Goal: Task Accomplishment & Management: Complete application form

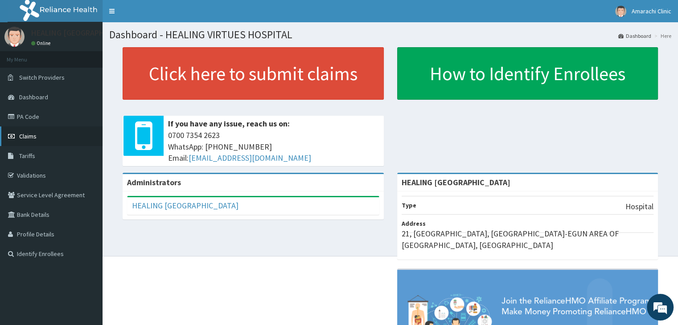
click at [29, 137] on span "Claims" at bounding box center [27, 136] width 17 height 8
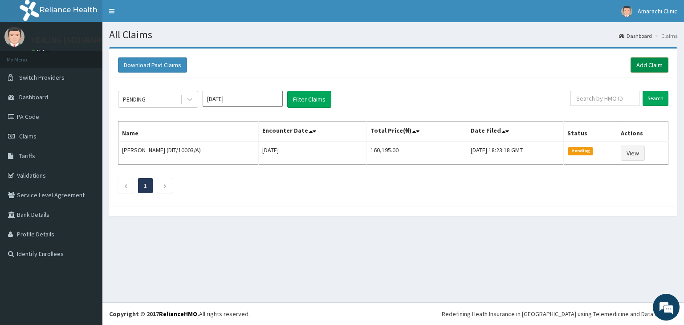
click at [649, 63] on link "Add Claim" at bounding box center [650, 64] width 38 height 15
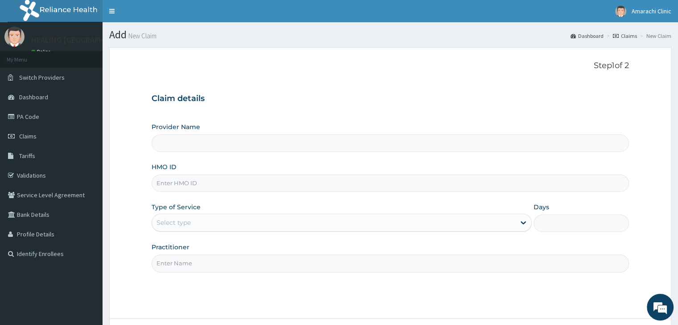
type input "HEALING [GEOGRAPHIC_DATA]"
click at [255, 186] on input "HMO ID" at bounding box center [389, 183] width 477 height 17
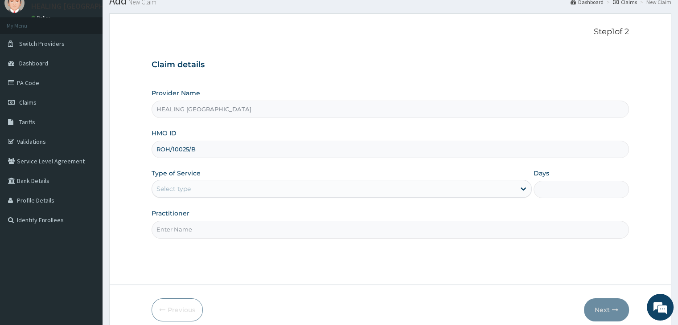
scroll to position [73, 0]
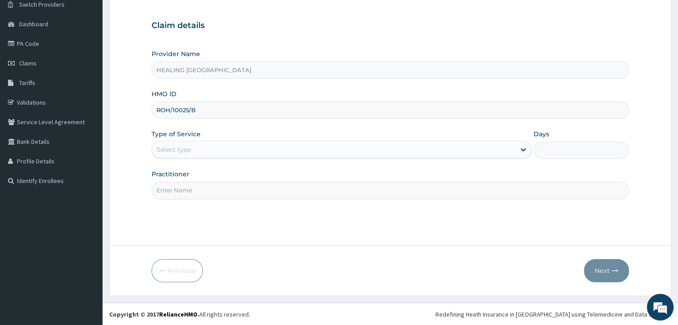
type input "ROH/10025/B"
click at [419, 148] on div "Select type" at bounding box center [333, 150] width 363 height 14
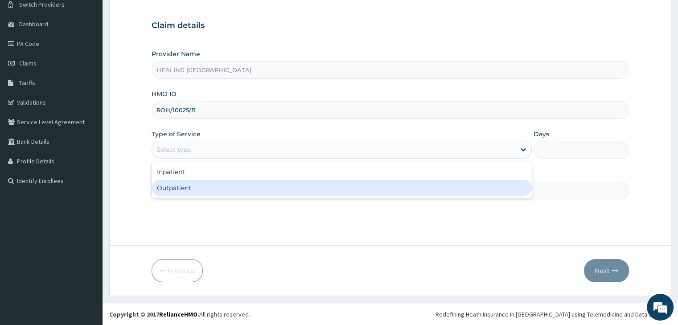
click at [380, 181] on div "Outpatient" at bounding box center [341, 188] width 380 height 16
type input "1"
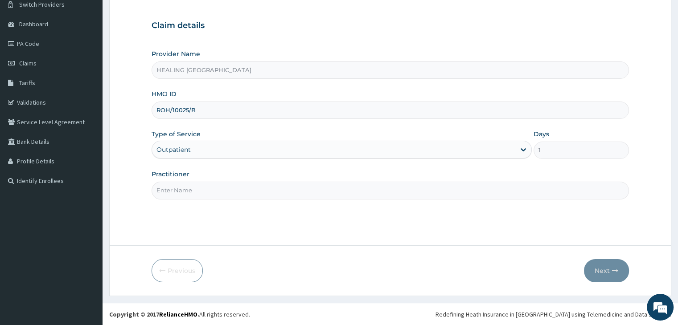
click at [462, 188] on input "Practitioner" at bounding box center [389, 190] width 477 height 17
type input "[PERSON_NAME]"
click at [610, 270] on button "Next" at bounding box center [606, 270] width 45 height 23
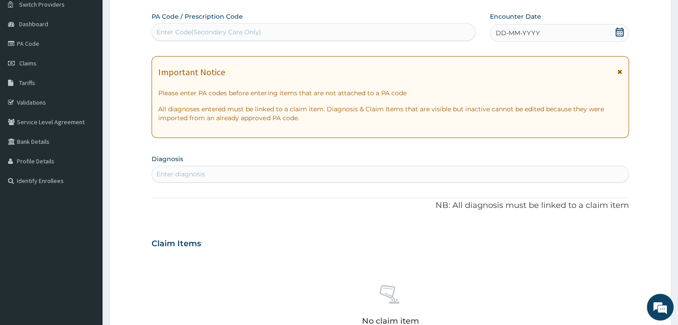
click at [299, 35] on div "Enter Code(Secondary Care Only)" at bounding box center [313, 32] width 323 height 14
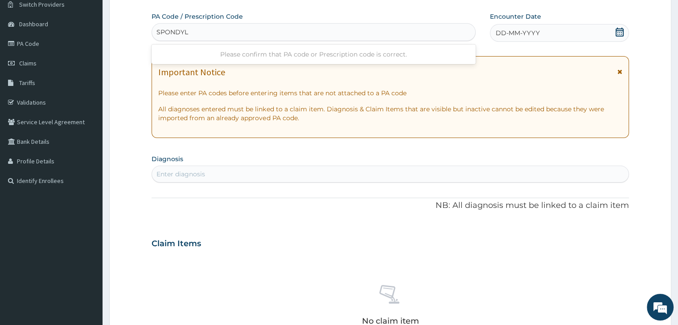
type input "SPONDYL"
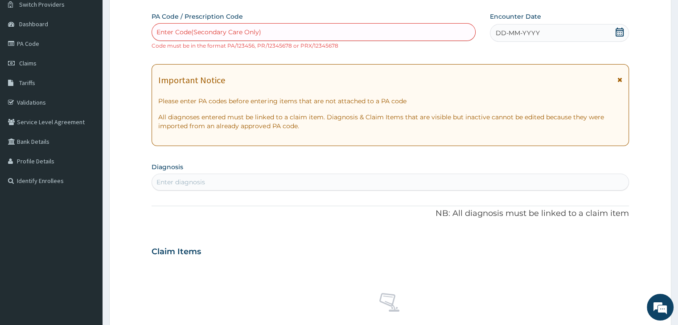
click at [234, 175] on div "Enter diagnosis" at bounding box center [390, 182] width 476 height 14
type input "spondyl"
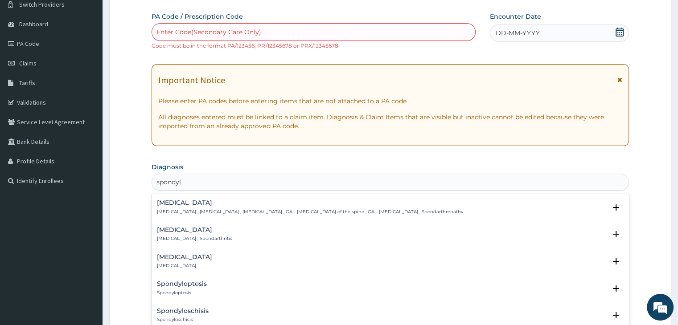
click at [199, 207] on div "Spondylosis Spondylosis , Spondylarthrosis , Osteoarthritis of spine , OA - Ost…" at bounding box center [310, 208] width 306 height 16
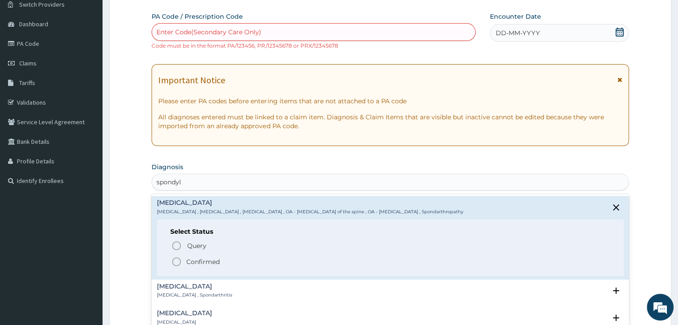
click at [175, 264] on icon "status option filled" at bounding box center [176, 262] width 11 height 11
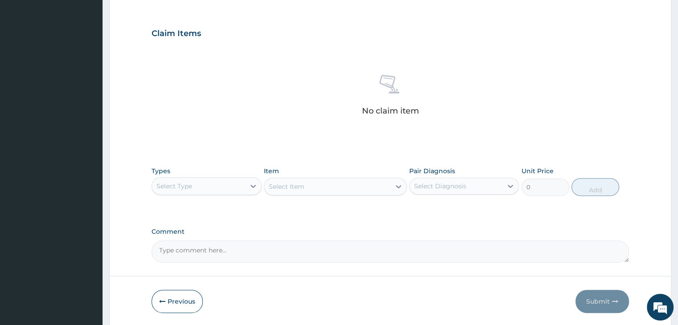
scroll to position [296, 0]
click at [223, 184] on div "Select Type" at bounding box center [198, 184] width 93 height 14
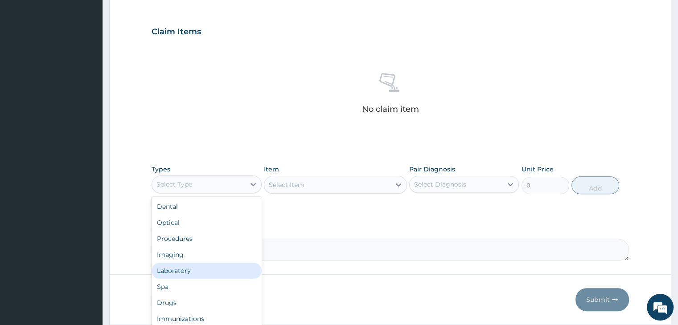
scroll to position [30, 0]
click at [183, 271] on div "Drugs" at bounding box center [206, 273] width 110 height 16
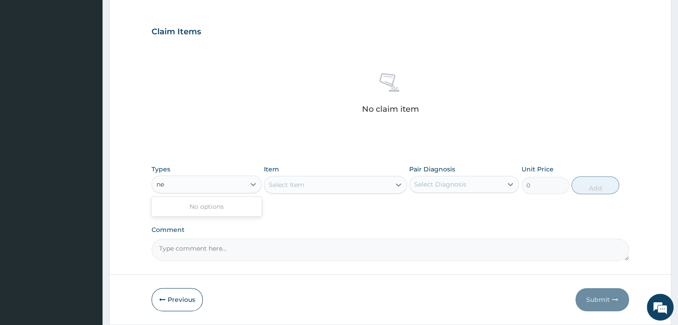
type input "n"
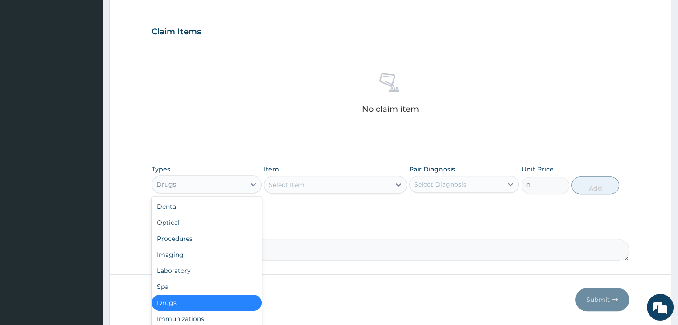
click at [198, 303] on div "Drugs" at bounding box center [206, 303] width 110 height 16
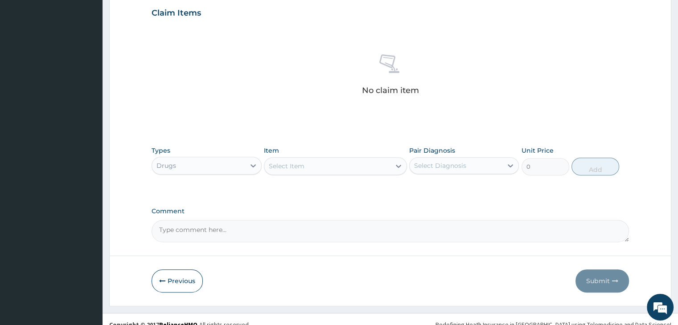
scroll to position [324, 0]
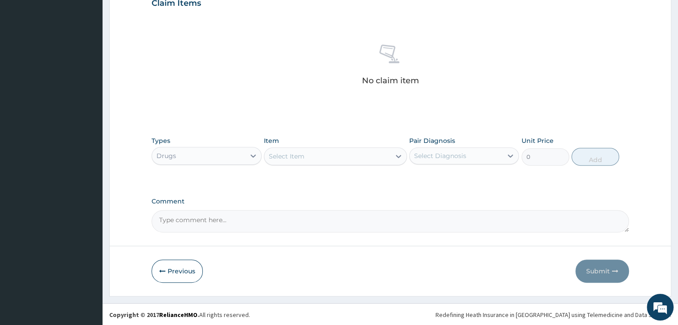
click at [340, 160] on div "Select Item" at bounding box center [327, 156] width 126 height 14
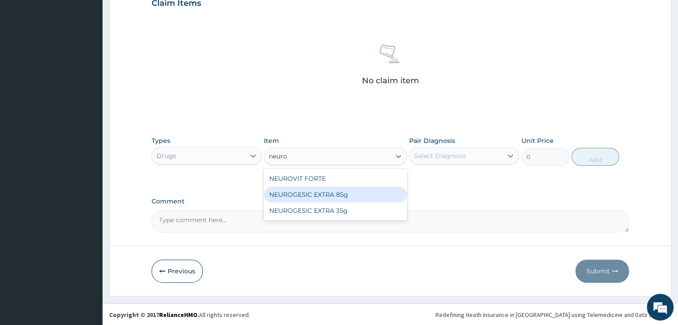
type input "neuro"
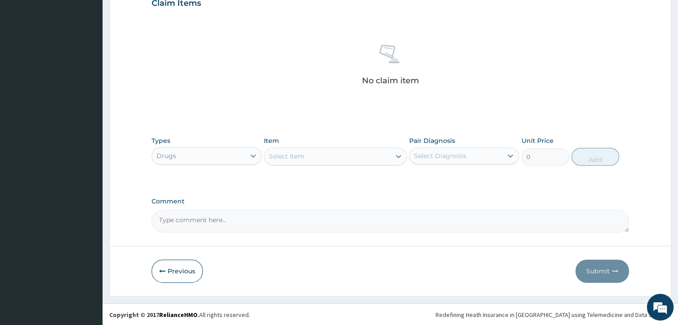
click at [206, 161] on div "Drugs" at bounding box center [198, 156] width 93 height 14
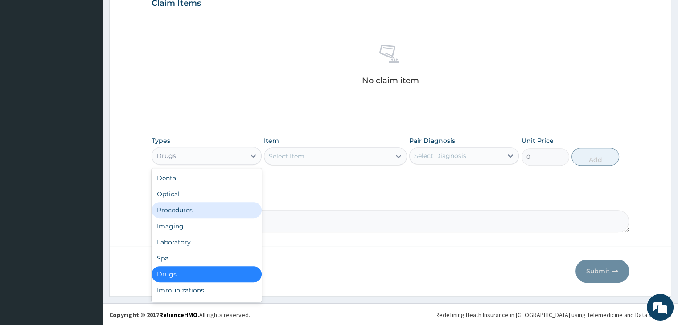
click at [188, 211] on div "Procedures" at bounding box center [206, 210] width 110 height 16
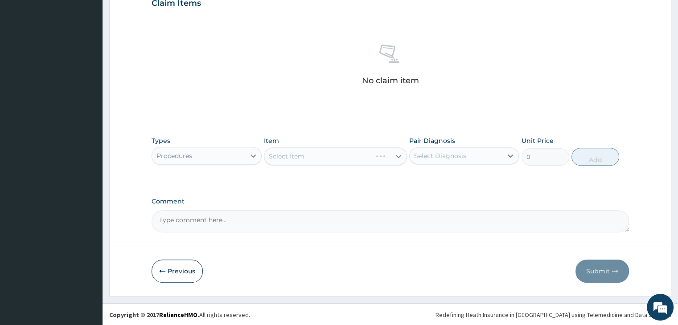
click at [342, 156] on div "Select Item" at bounding box center [335, 156] width 143 height 18
click at [342, 156] on div "Select Item" at bounding box center [327, 156] width 126 height 14
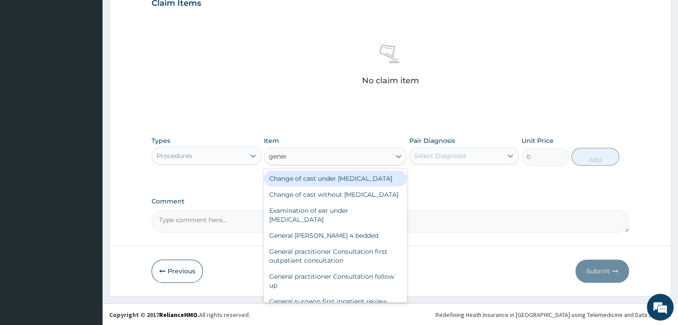
type input "genera"
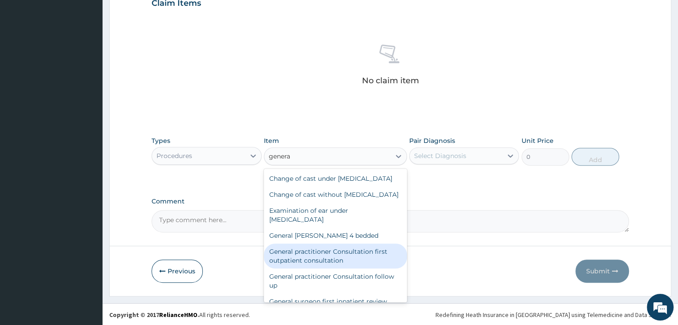
click at [324, 269] on div "General practitioner Consultation first outpatient consultation" at bounding box center [335, 256] width 143 height 25
type input "3795"
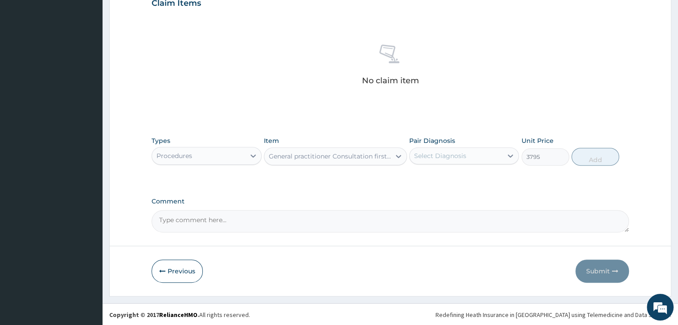
click at [474, 154] on div "Select Diagnosis" at bounding box center [455, 156] width 93 height 14
click at [454, 177] on label "Spondylosis" at bounding box center [451, 177] width 55 height 9
checkbox input "true"
click at [588, 156] on button "Add" at bounding box center [595, 157] width 48 height 18
type input "0"
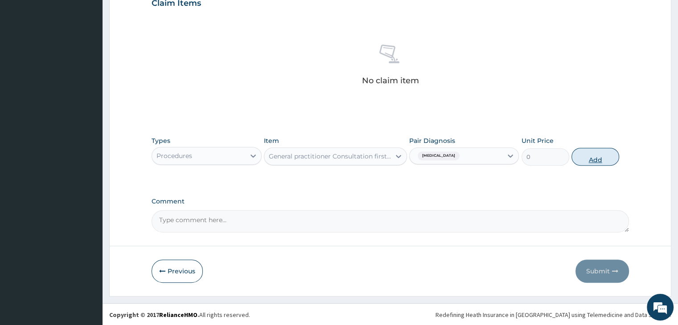
scroll to position [282, 0]
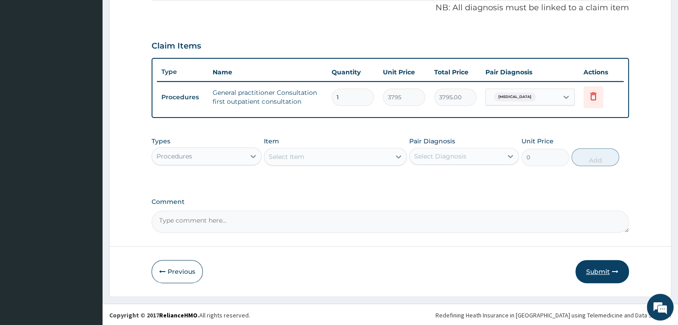
click at [607, 266] on button "Submit" at bounding box center [601, 271] width 53 height 23
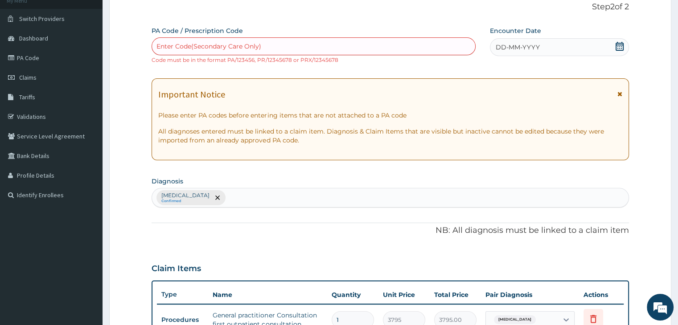
scroll to position [59, 0]
click at [618, 46] on icon at bounding box center [619, 46] width 9 height 9
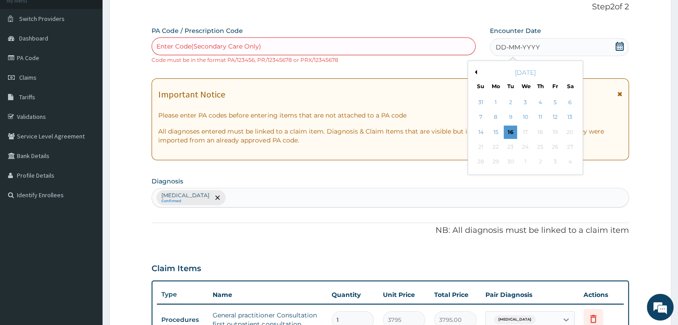
click at [475, 70] on button "Previous Month" at bounding box center [474, 72] width 4 height 4
click at [520, 163] on div "27" at bounding box center [525, 162] width 13 height 13
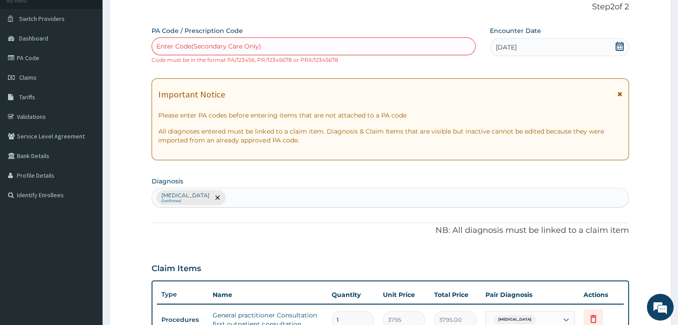
click at [342, 195] on div "Spondylosis Confirmed" at bounding box center [390, 197] width 476 height 19
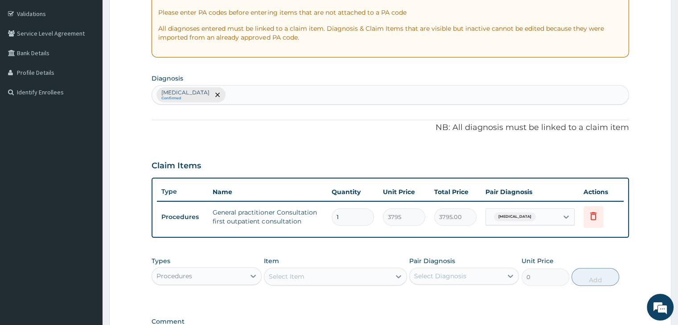
scroll to position [282, 0]
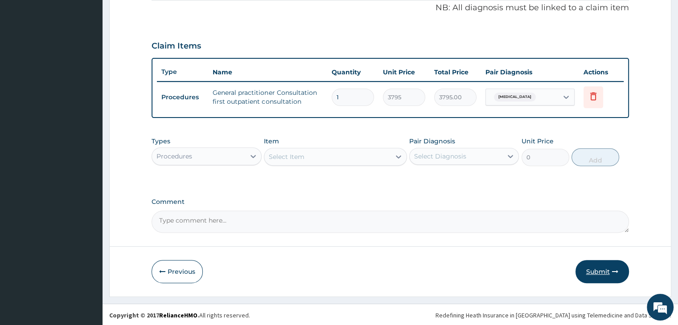
click at [593, 270] on button "Submit" at bounding box center [601, 271] width 53 height 23
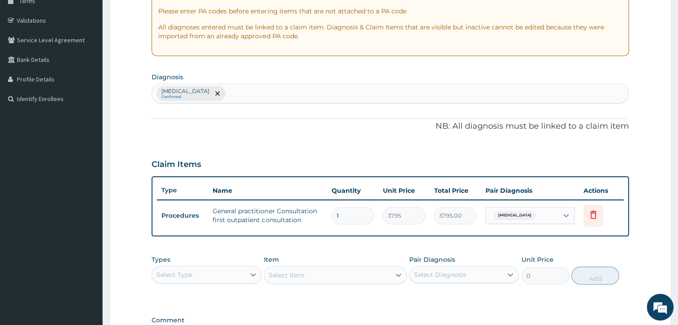
scroll to position [274, 0]
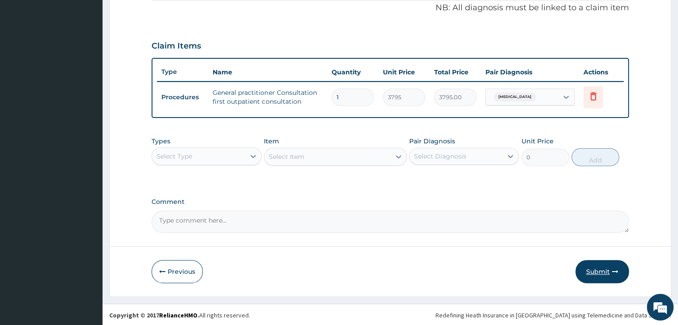
click at [593, 273] on button "Submit" at bounding box center [601, 271] width 53 height 23
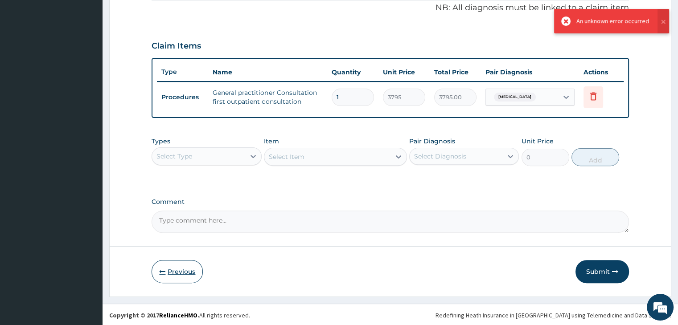
click at [176, 268] on button "Previous" at bounding box center [176, 271] width 51 height 23
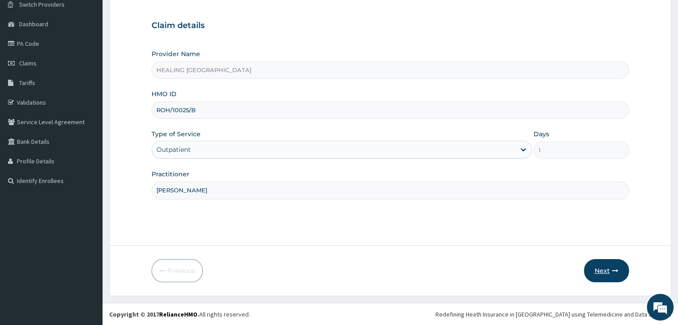
click at [605, 270] on button "Next" at bounding box center [606, 270] width 45 height 23
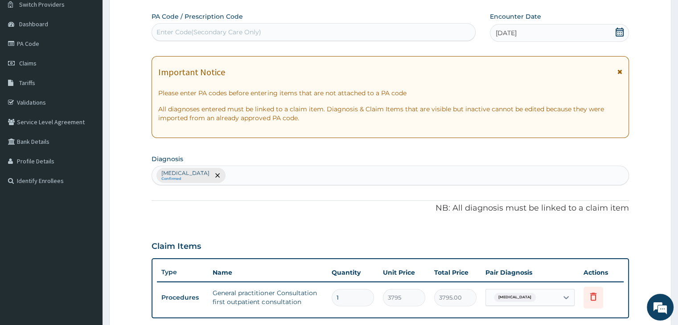
scroll to position [274, 0]
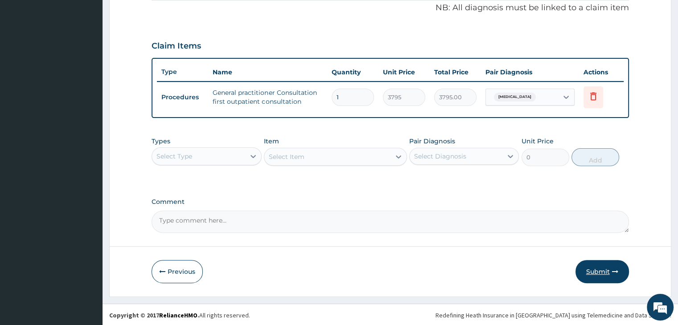
click at [598, 268] on button "Submit" at bounding box center [601, 271] width 53 height 23
click at [176, 274] on button "Previous" at bounding box center [176, 271] width 51 height 23
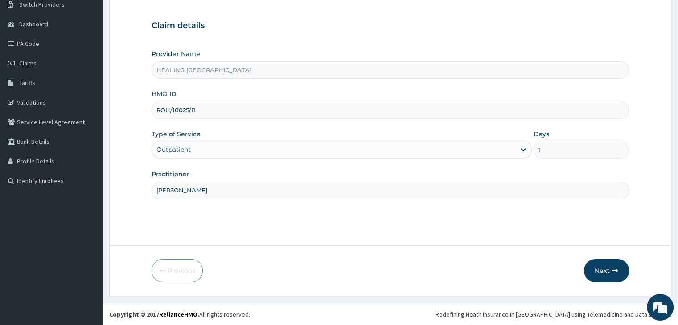
click at [237, 106] on input "ROH/10025/B" at bounding box center [389, 110] width 477 height 17
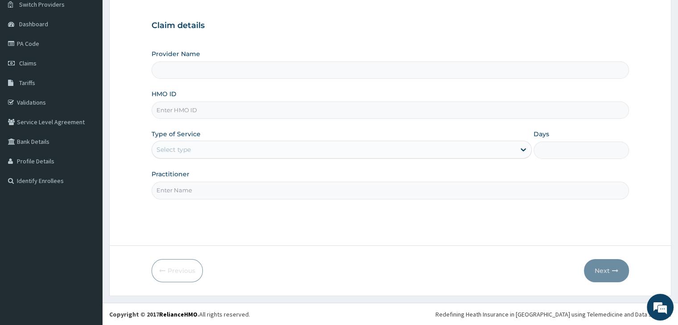
click at [228, 111] on input "HMO ID" at bounding box center [389, 110] width 477 height 17
paste input "ROH/10025/B"
type input "ROH/10025/B"
type input "HEALING VIRTUES HOSPITAL"
type input "ROH/10025/B"
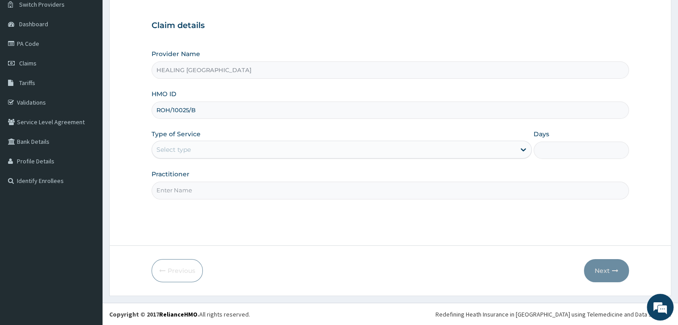
click at [279, 151] on div "Select type" at bounding box center [333, 150] width 363 height 14
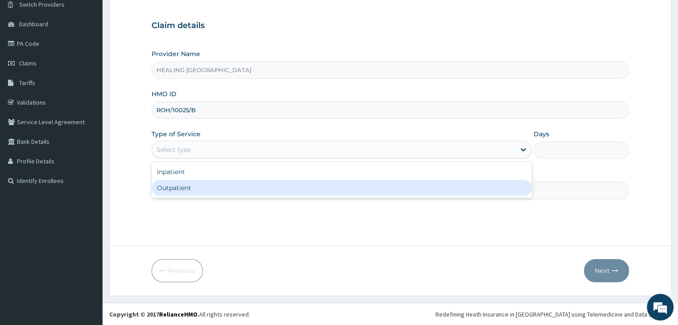
click at [283, 188] on div "Outpatient" at bounding box center [341, 188] width 380 height 16
type input "1"
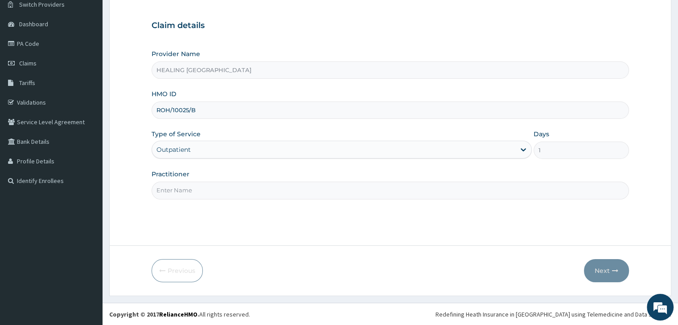
click at [288, 195] on input "Practitioner" at bounding box center [389, 190] width 477 height 17
type input "[PERSON_NAME]"
click at [604, 270] on button "Next" at bounding box center [606, 270] width 45 height 23
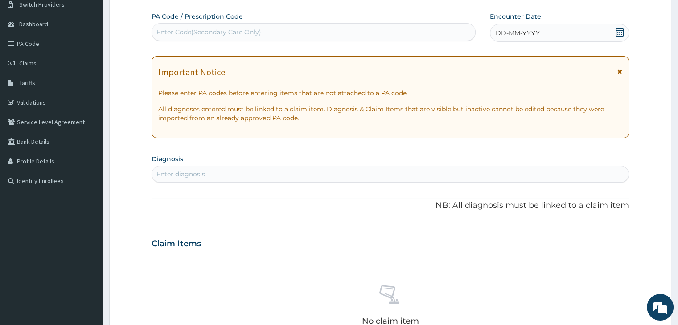
click at [324, 179] on div "Enter diagnosis" at bounding box center [390, 174] width 476 height 14
type input "spondylo"
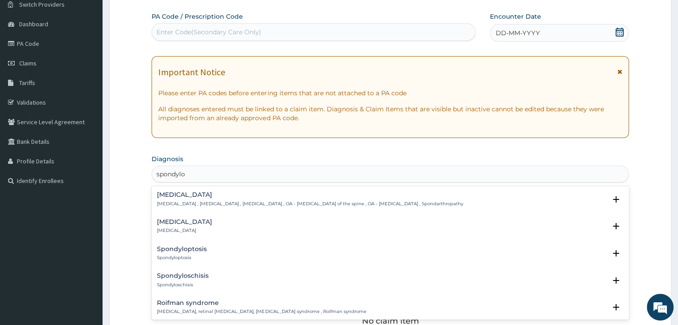
click at [194, 197] on h4 "Spondylosis" at bounding box center [310, 195] width 306 height 7
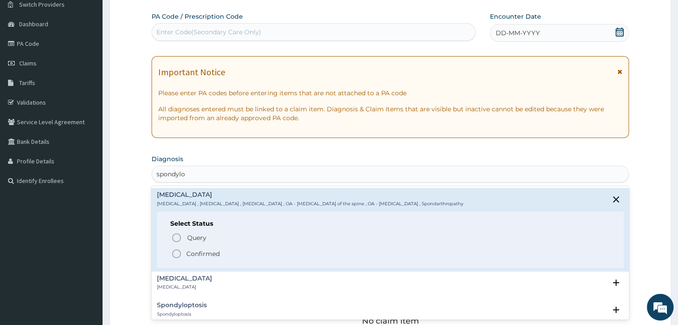
click at [177, 253] on icon "status option filled" at bounding box center [176, 254] width 11 height 11
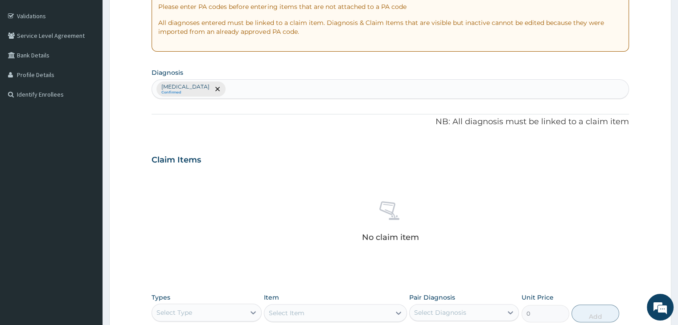
scroll to position [316, 0]
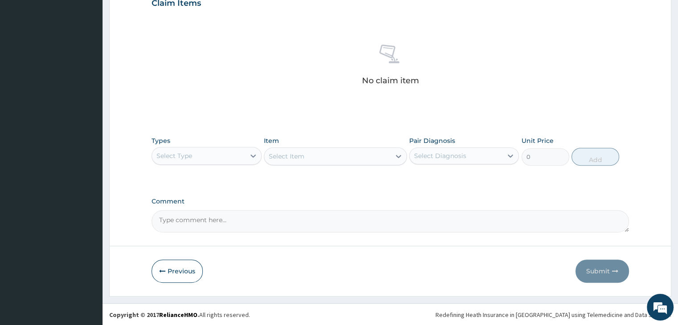
click at [221, 159] on div "Select Type" at bounding box center [198, 156] width 93 height 14
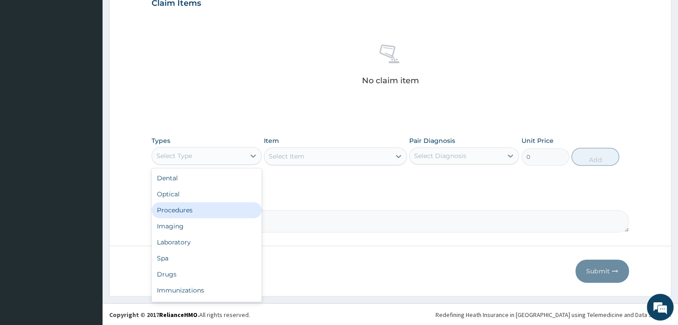
click at [198, 205] on div "Procedures" at bounding box center [206, 210] width 110 height 16
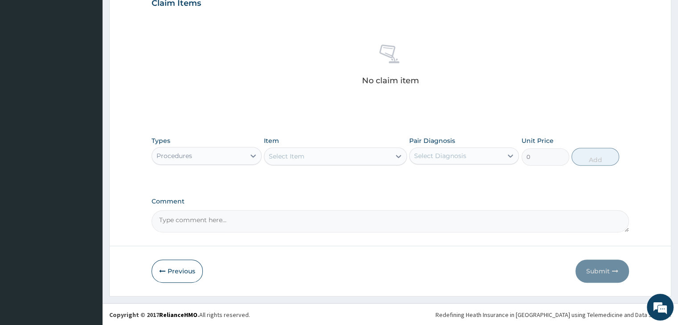
click at [363, 154] on div "Select Item" at bounding box center [327, 156] width 126 height 14
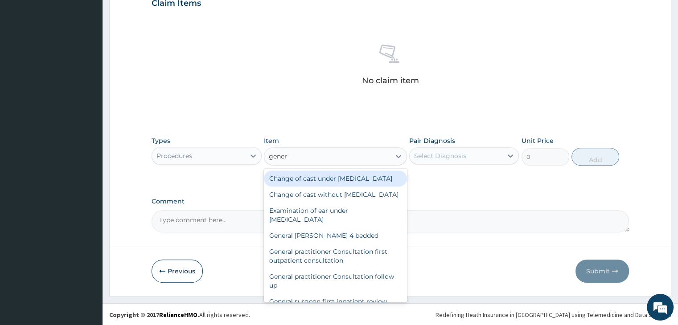
type input "genera"
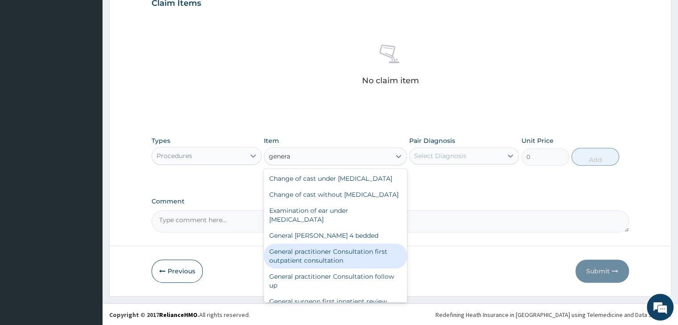
click at [330, 269] on div "General practitioner Consultation first outpatient consultation" at bounding box center [335, 256] width 143 height 25
type input "3795"
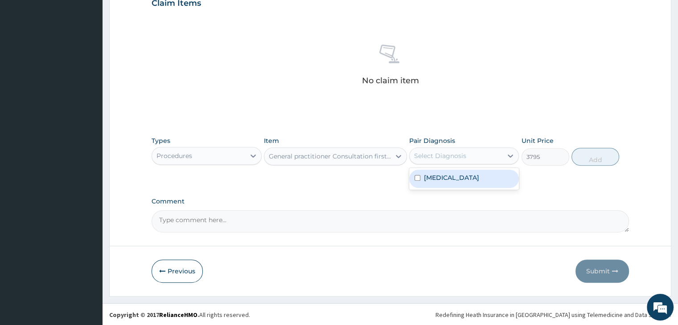
click at [473, 158] on div "Select Diagnosis" at bounding box center [455, 156] width 93 height 14
drag, startPoint x: 459, startPoint y: 179, endPoint x: 463, endPoint y: 178, distance: 4.5
click at [459, 178] on label "Spondylosis" at bounding box center [451, 177] width 55 height 9
checkbox input "true"
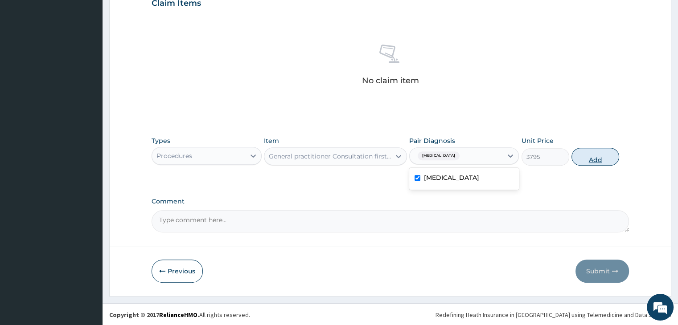
click at [596, 154] on button "Add" at bounding box center [595, 157] width 48 height 18
type input "0"
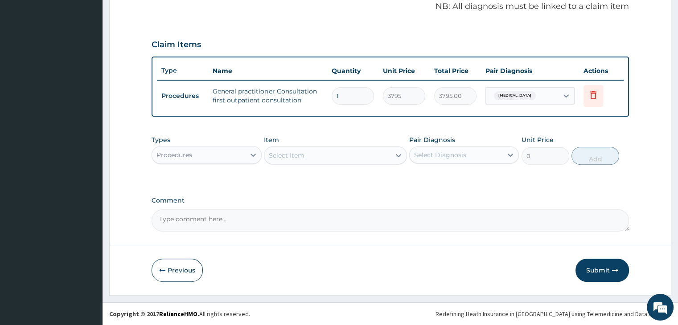
scroll to position [274, 0]
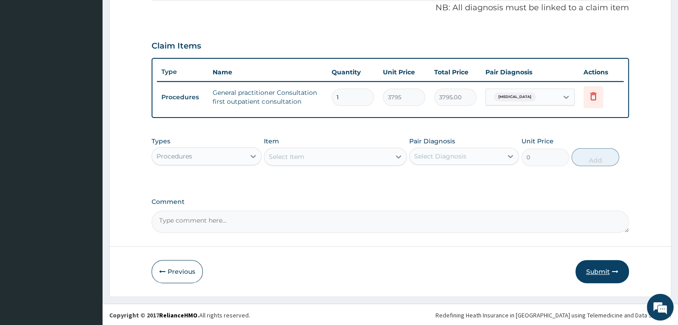
click at [604, 267] on button "Submit" at bounding box center [601, 271] width 53 height 23
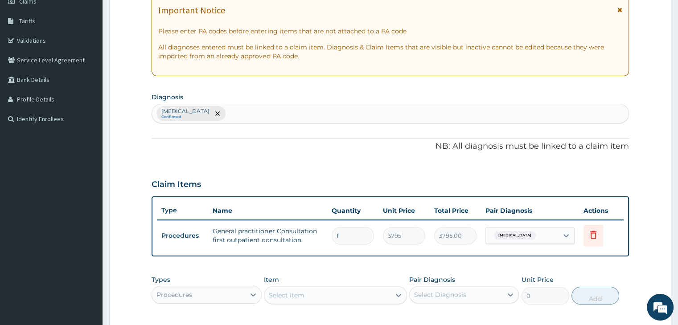
scroll to position [0, 0]
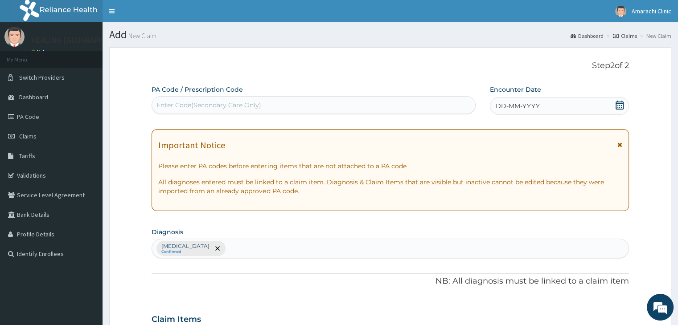
click at [618, 106] on icon at bounding box center [619, 105] width 9 height 9
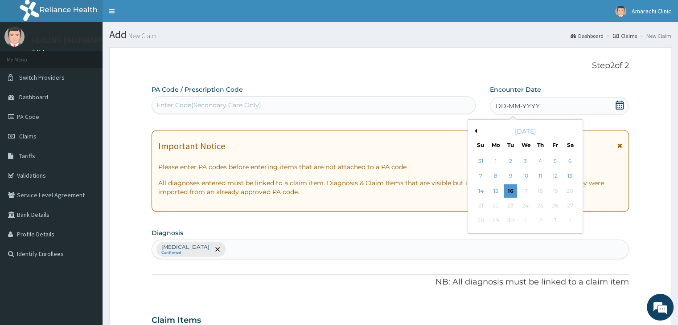
click at [474, 130] on button "Previous Month" at bounding box center [474, 131] width 4 height 4
click at [524, 220] on div "27" at bounding box center [525, 220] width 13 height 13
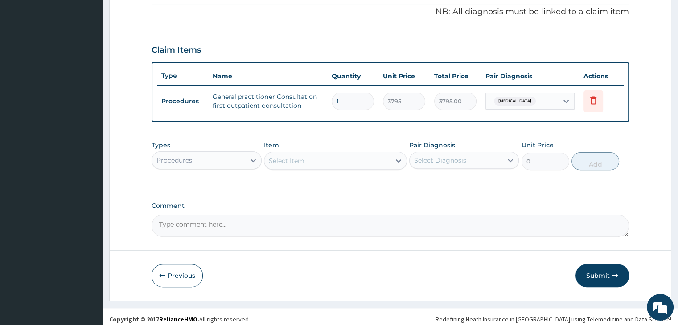
scroll to position [274, 0]
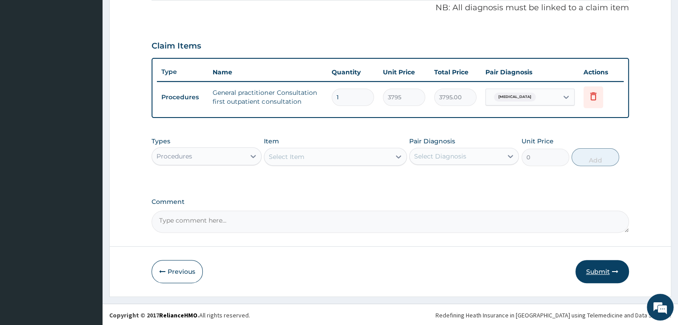
click at [602, 270] on button "Submit" at bounding box center [601, 271] width 53 height 23
click at [386, 182] on div "PA Code / Prescription Code Enter Code(Secondary Care Only) Encounter Date 27-0…" at bounding box center [389, 23] width 477 height 422
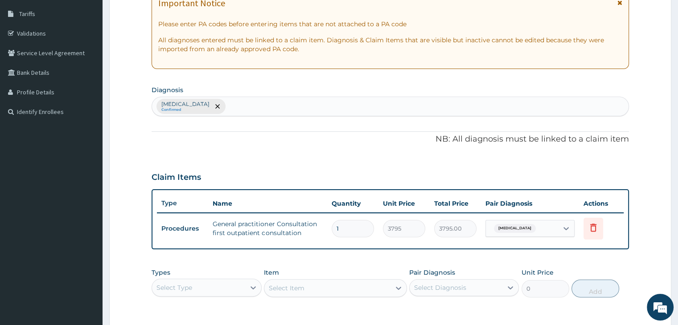
scroll to position [95, 0]
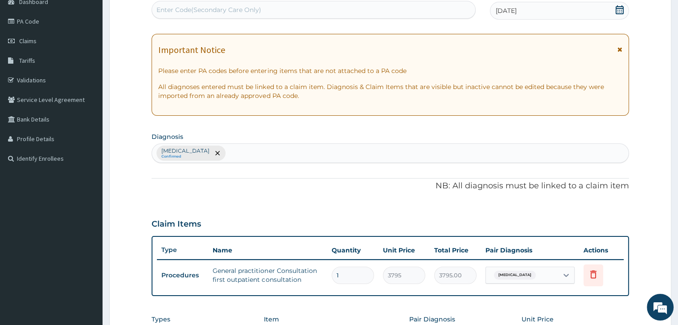
click at [377, 182] on p "NB: All diagnosis must be linked to a claim item" at bounding box center [389, 186] width 477 height 12
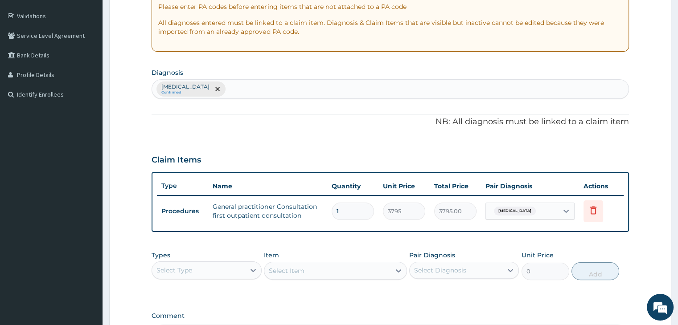
scroll to position [274, 0]
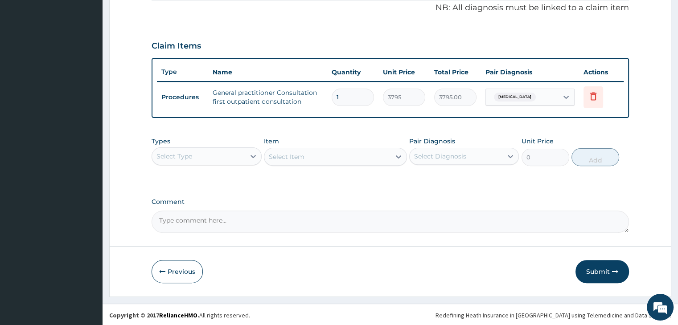
click at [452, 195] on div "PA Code / Prescription Code Enter Code(Secondary Care Only) Encounter Date 27-0…" at bounding box center [389, 23] width 477 height 422
click at [601, 271] on button "Submit" at bounding box center [601, 271] width 53 height 23
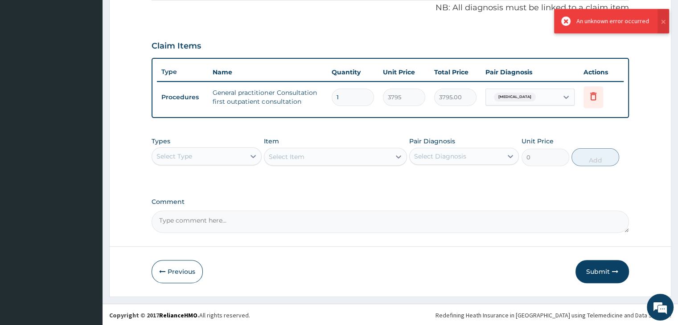
click at [219, 154] on div "Select Type" at bounding box center [198, 156] width 93 height 14
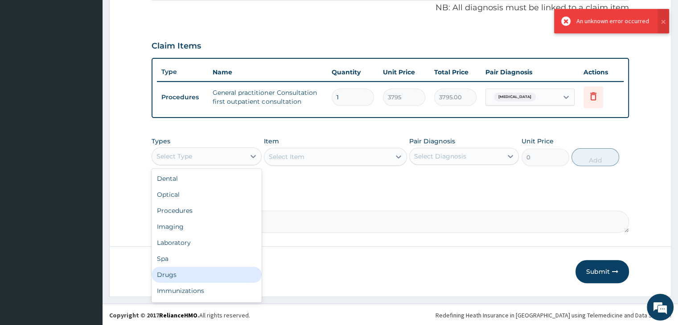
click at [189, 270] on div "Drugs" at bounding box center [206, 275] width 110 height 16
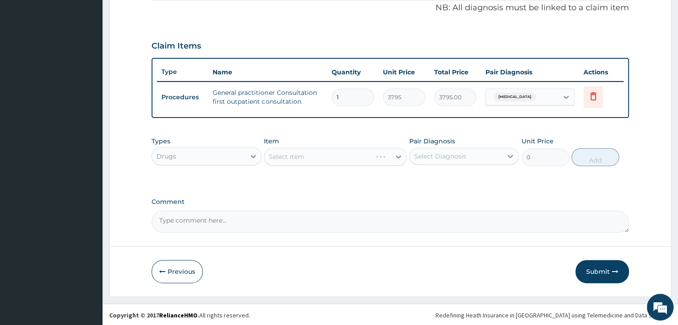
click at [337, 154] on div "Select Item" at bounding box center [335, 157] width 143 height 18
click at [341, 154] on div "Select Item" at bounding box center [327, 157] width 126 height 14
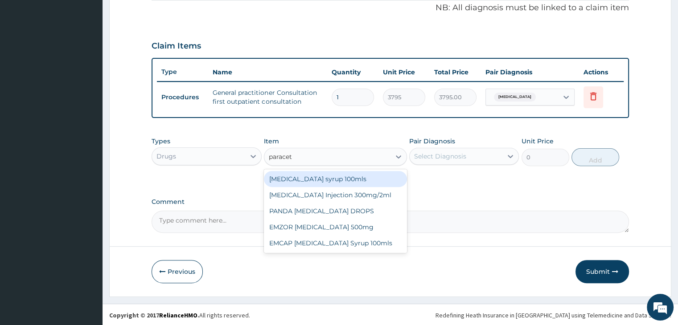
type input "paraceta"
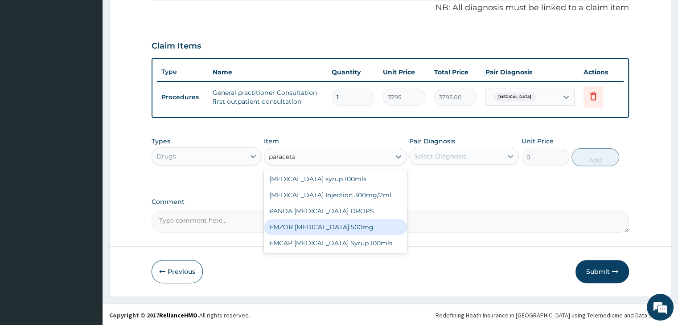
click at [331, 222] on div "EMZOR PARACETAMOL 500mg" at bounding box center [335, 227] width 143 height 16
type input "25.3"
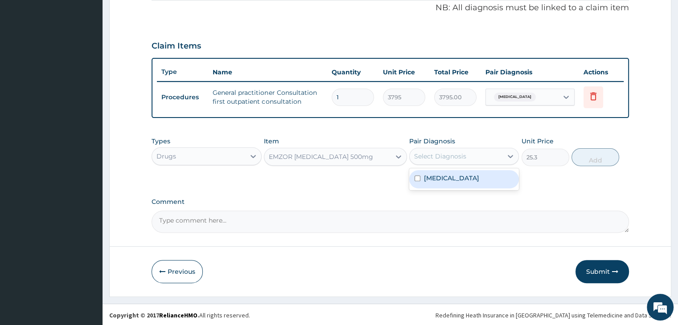
click at [472, 150] on div "Select Diagnosis" at bounding box center [455, 156] width 93 height 14
click at [464, 183] on div "Spondylosis" at bounding box center [464, 179] width 110 height 18
checkbox input "true"
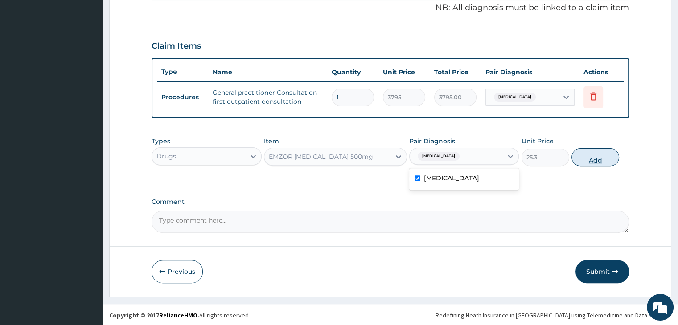
click at [592, 151] on button "Add" at bounding box center [595, 157] width 48 height 18
type input "0"
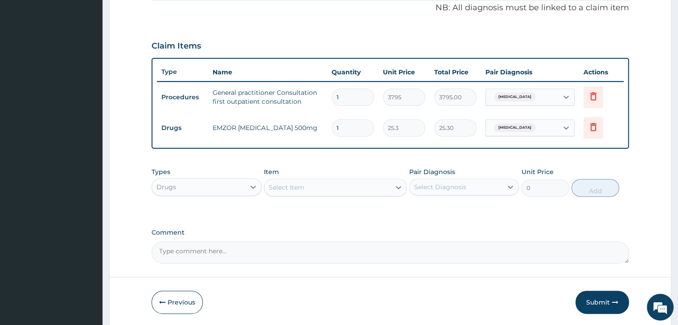
type input "18"
type input "455.40"
type input "18"
click at [455, 212] on div "Types Drugs Item Select Item Pair Diagnosis Select Diagnosis Unit Price 0 Add" at bounding box center [389, 189] width 477 height 52
click at [601, 303] on button "Submit" at bounding box center [601, 302] width 53 height 23
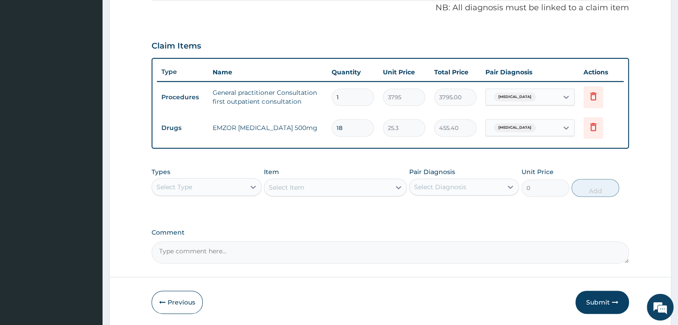
click at [649, 167] on form "Step 2 of 2 PA Code / Prescription Code Enter Code(Secondary Care Only) Encount…" at bounding box center [390, 51] width 562 height 554
click at [396, 160] on div "PA Code / Prescription Code Enter Code(Secondary Care Only) Encounter Date 27-0…" at bounding box center [389, 38] width 477 height 452
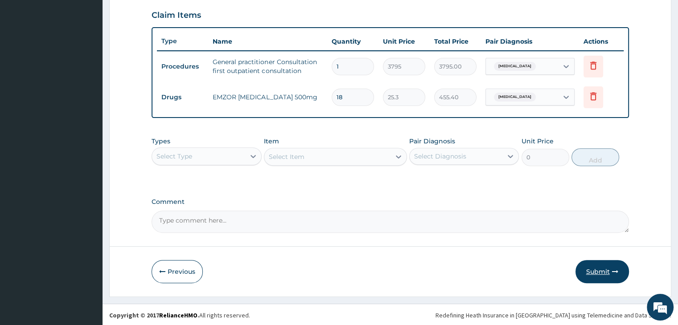
click at [599, 266] on button "Submit" at bounding box center [601, 271] width 53 height 23
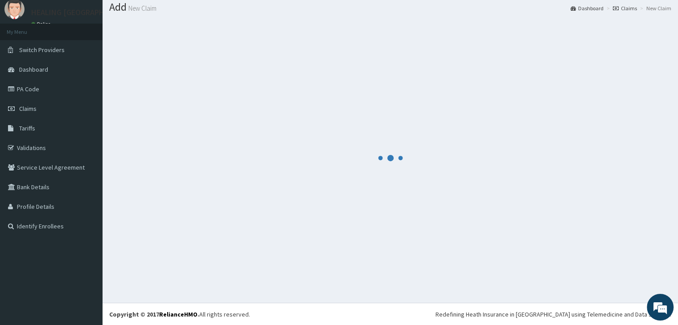
scroll to position [304, 0]
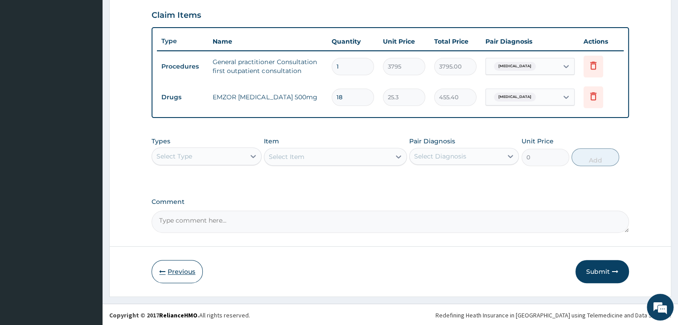
click at [180, 268] on button "Previous" at bounding box center [176, 271] width 51 height 23
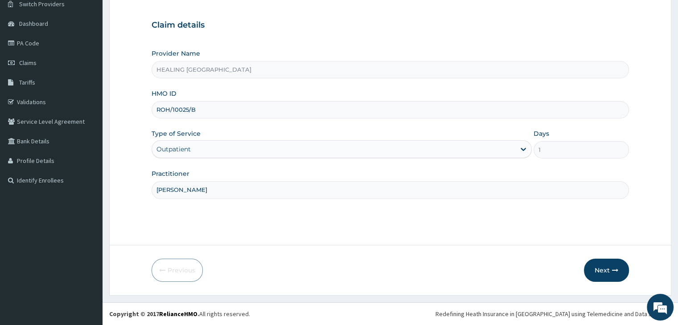
scroll to position [73, 0]
click at [217, 117] on input "ROH/10025/B" at bounding box center [389, 110] width 477 height 17
type input "ROH/10025/D"
click at [606, 269] on button "Next" at bounding box center [606, 270] width 45 height 23
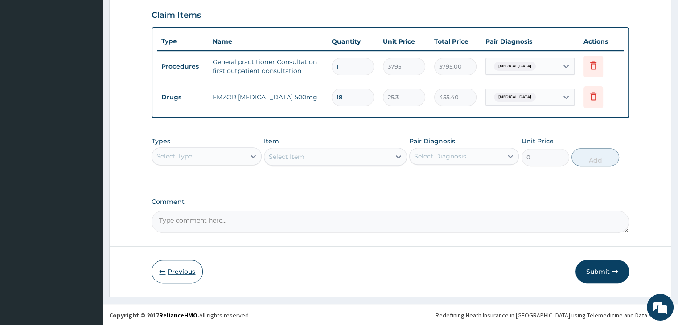
click at [177, 268] on button "Previous" at bounding box center [176, 271] width 51 height 23
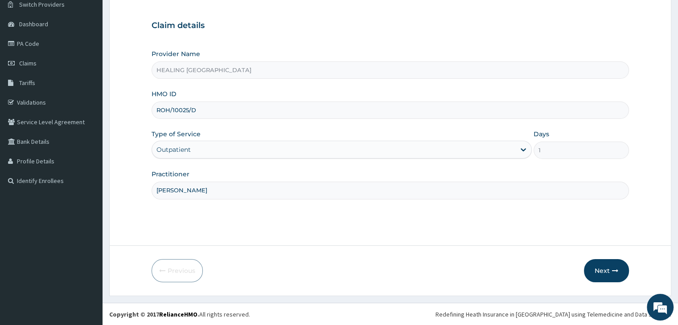
click at [228, 111] on input "ROH/10025/D" at bounding box center [389, 110] width 477 height 17
type input "RPS/10012/A"
click at [330, 150] on div "Outpatient" at bounding box center [333, 150] width 363 height 14
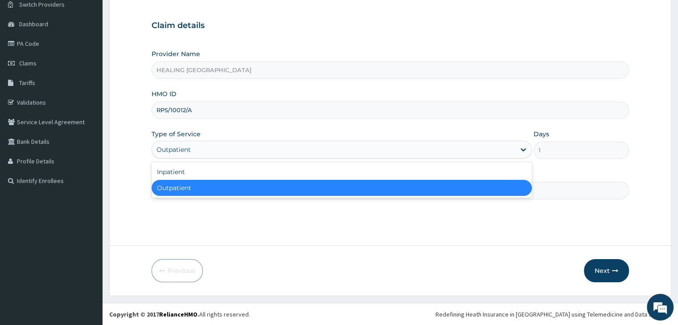
click at [327, 188] on div "Outpatient" at bounding box center [341, 188] width 380 height 16
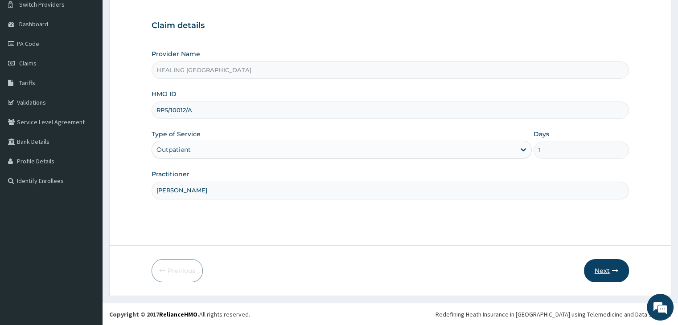
click at [605, 271] on button "Next" at bounding box center [606, 270] width 45 height 23
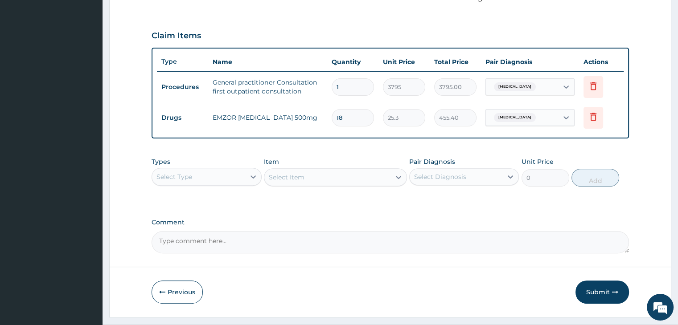
scroll to position [296, 0]
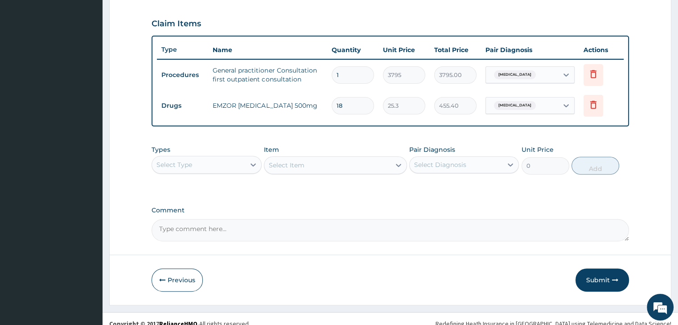
click at [321, 165] on div "Select Item" at bounding box center [335, 165] width 143 height 18
click at [207, 167] on div "Select Type" at bounding box center [198, 165] width 93 height 14
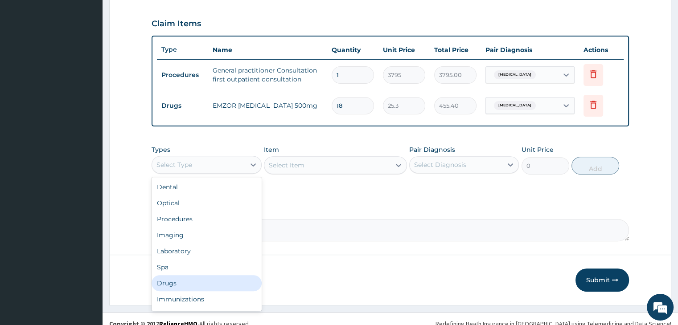
click at [192, 279] on div "Drugs" at bounding box center [206, 283] width 110 height 16
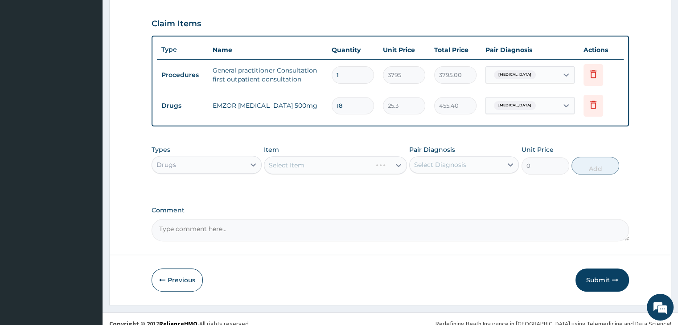
click at [327, 164] on div "Select Item" at bounding box center [335, 165] width 143 height 18
click at [327, 164] on div "Select Item" at bounding box center [327, 165] width 126 height 14
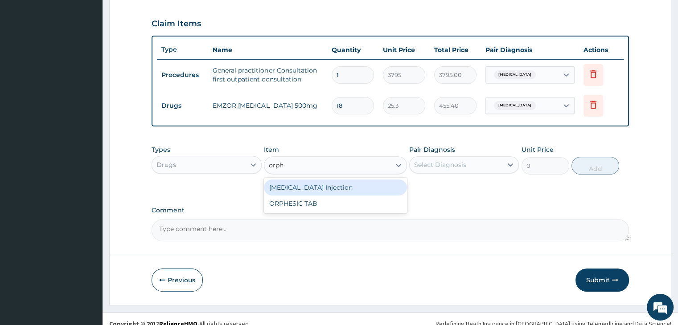
type input "orphe"
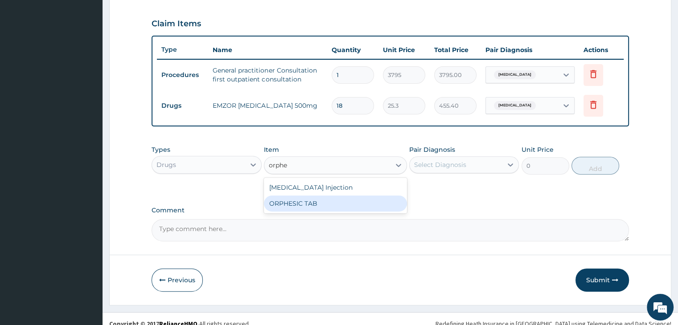
click at [333, 203] on div "ORPHESIC TAB" at bounding box center [335, 204] width 143 height 16
type input "113.85"
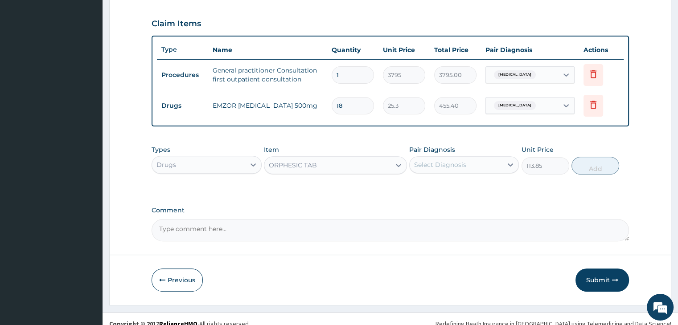
click at [473, 161] on div "Select Diagnosis" at bounding box center [455, 165] width 93 height 14
click at [467, 187] on div "Spondylosis" at bounding box center [464, 188] width 110 height 18
checkbox input "true"
click at [589, 164] on button "Add" at bounding box center [595, 166] width 48 height 18
type input "0"
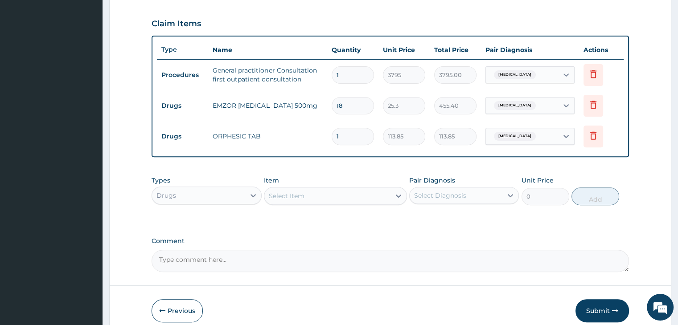
type input "10"
type input "1138.50"
type input "10"
click at [333, 192] on div "Select Item" at bounding box center [327, 196] width 126 height 14
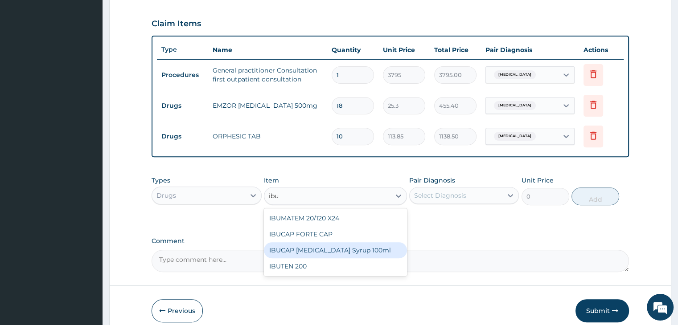
type input "ibu"
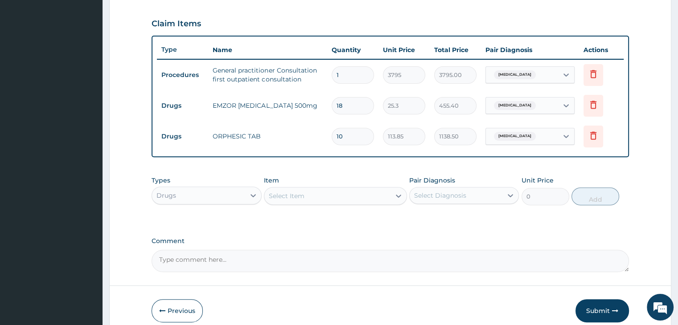
click at [488, 237] on label "Comment" at bounding box center [389, 241] width 477 height 8
click at [488, 250] on textarea "Comment" at bounding box center [389, 261] width 477 height 22
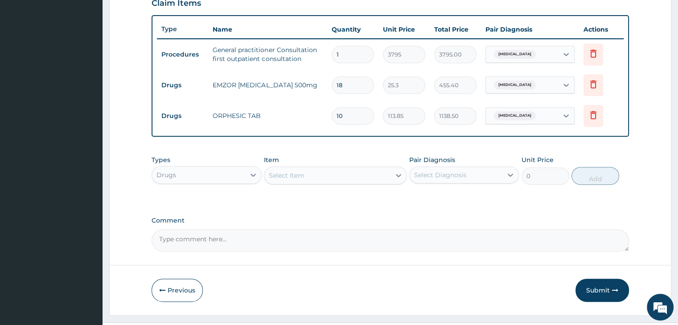
scroll to position [335, 0]
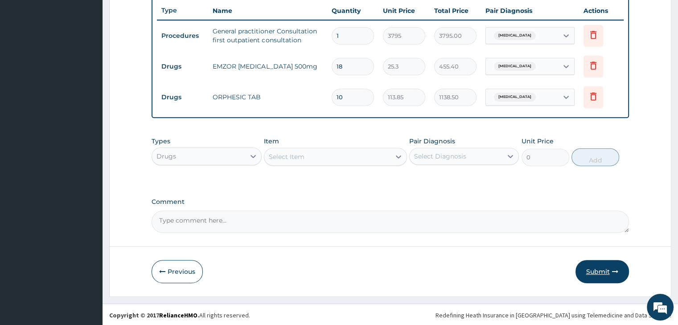
click at [604, 270] on button "Submit" at bounding box center [601, 271] width 53 height 23
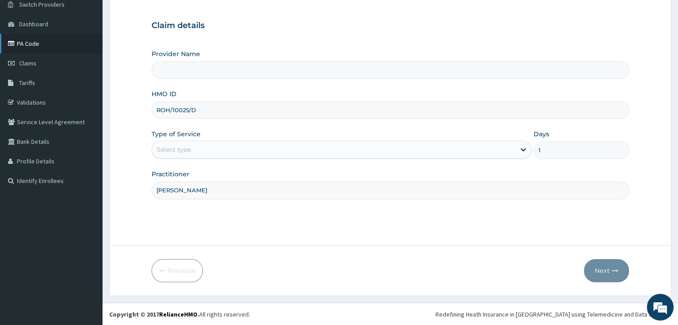
click at [31, 43] on link "PA Code" at bounding box center [51, 44] width 102 height 20
